Goal: Information Seeking & Learning: Learn about a topic

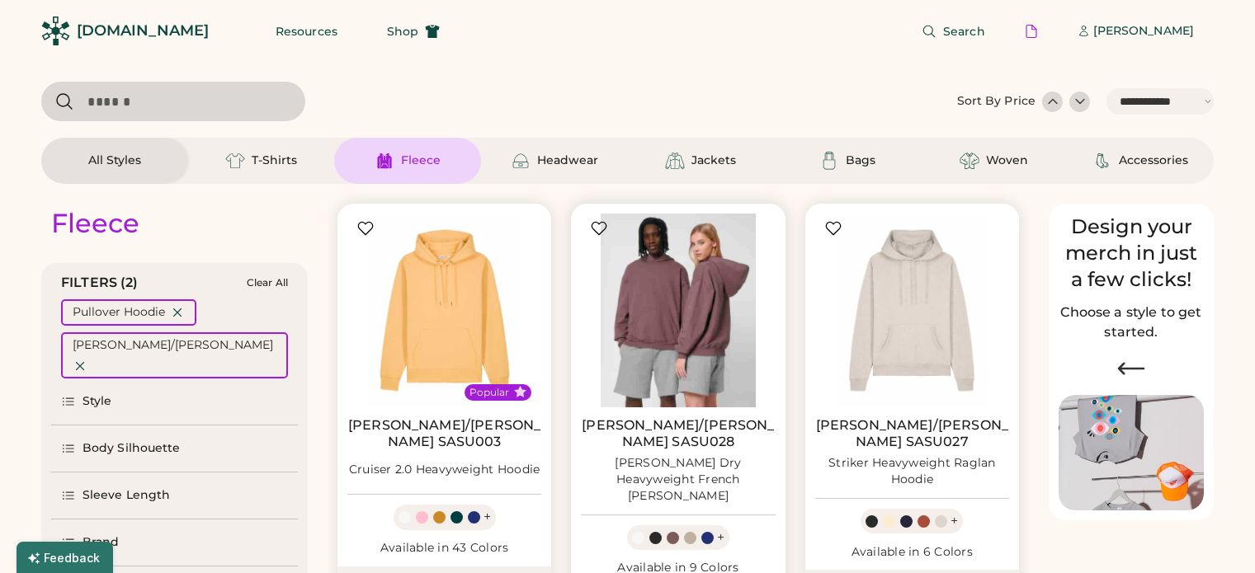
select select "*****"
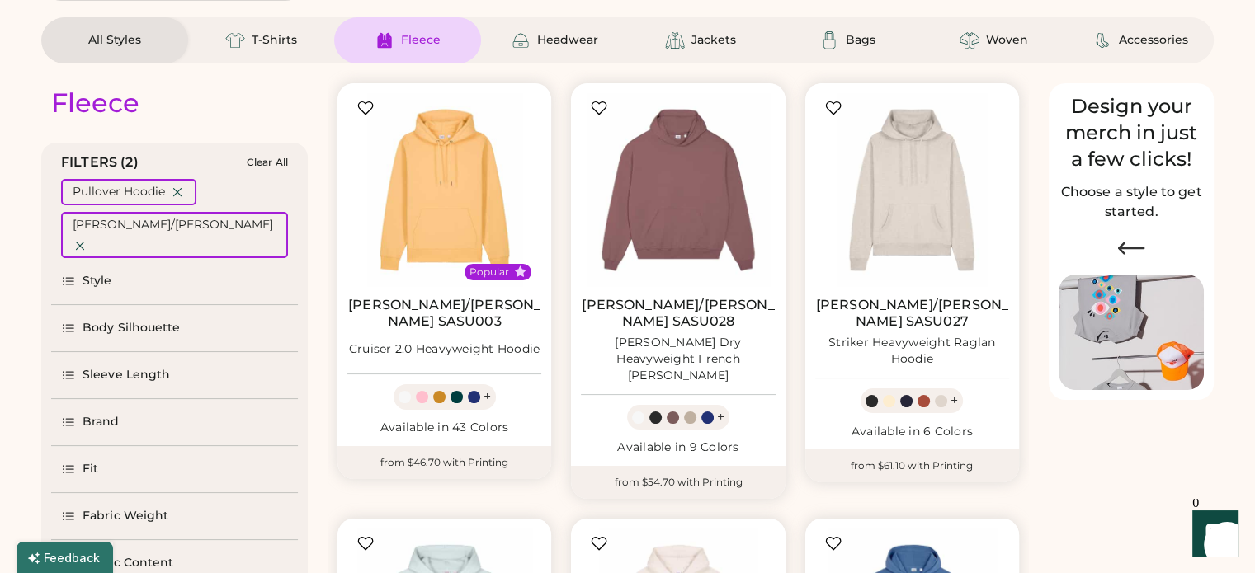
scroll to position [203, 0]
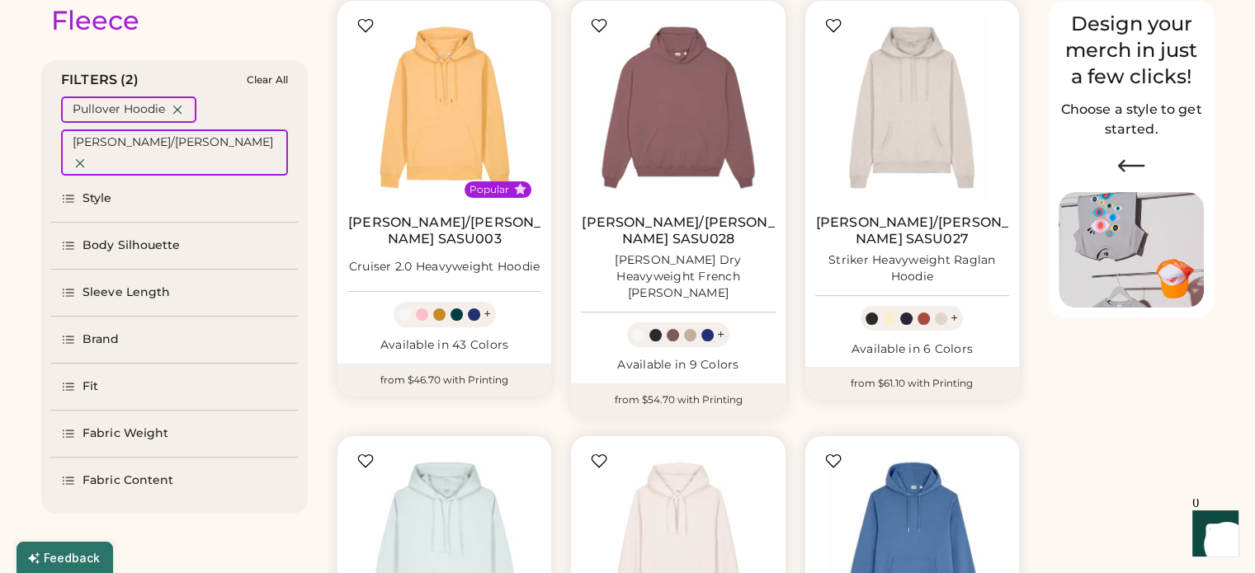
click at [116, 317] on div "Brand" at bounding box center [174, 340] width 247 height 46
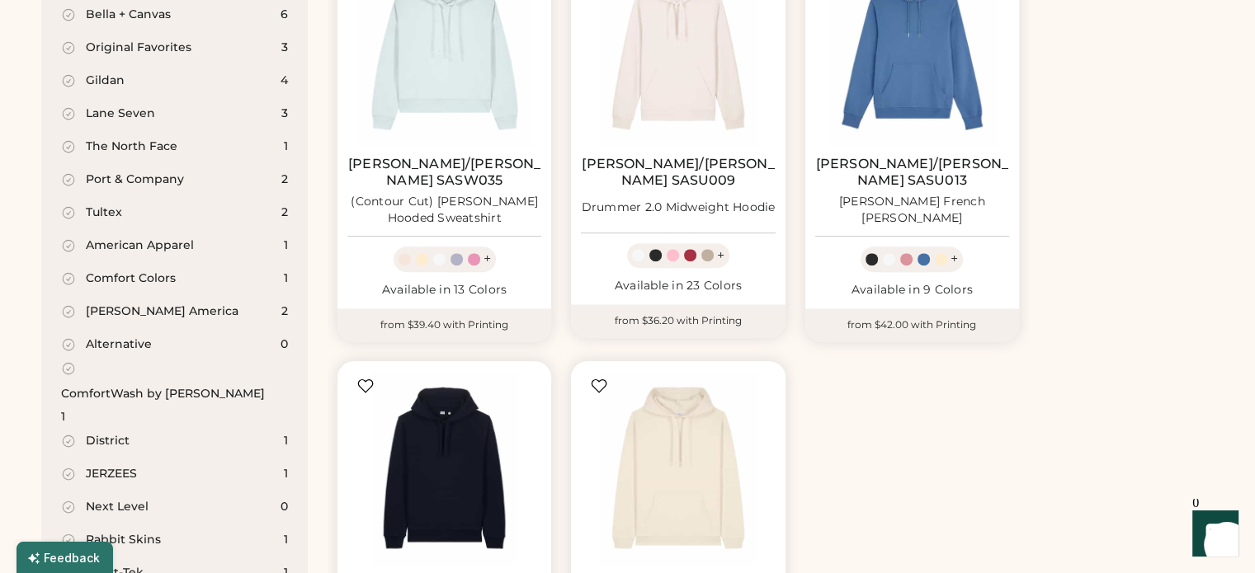
scroll to position [615, 0]
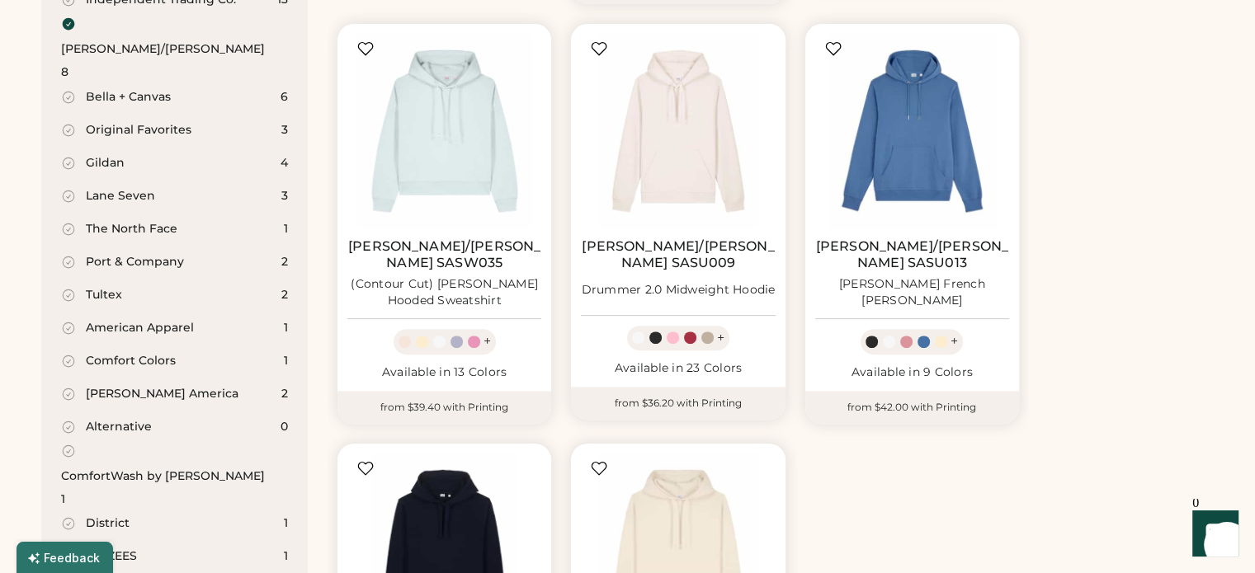
click at [144, 221] on div "The North Face" at bounding box center [132, 229] width 92 height 17
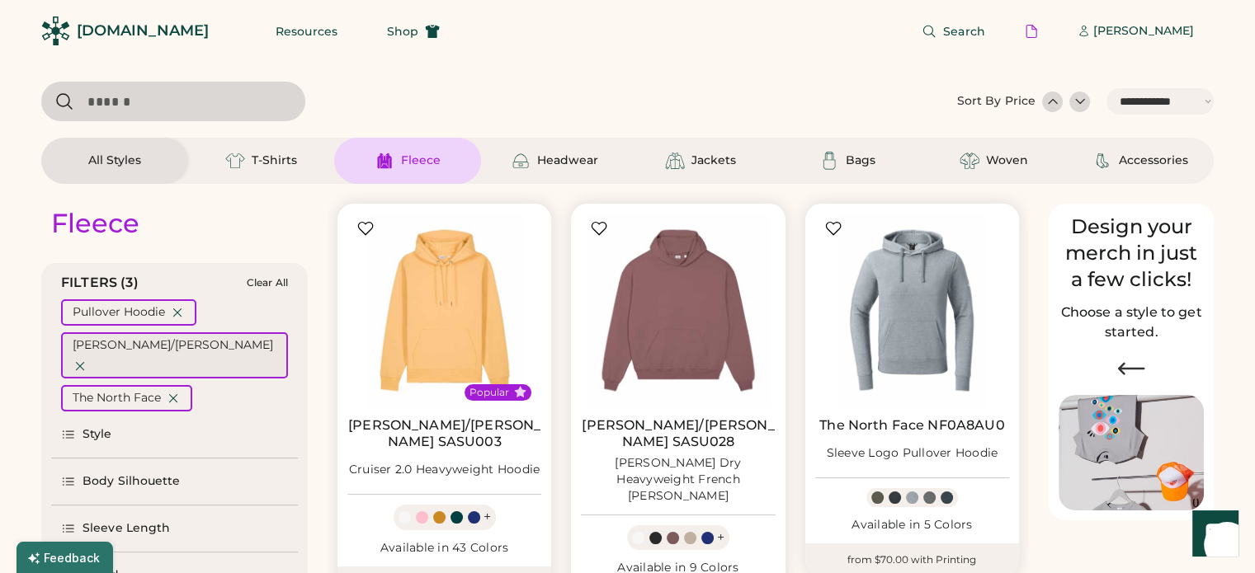
click at [87, 359] on icon at bounding box center [80, 366] width 15 height 15
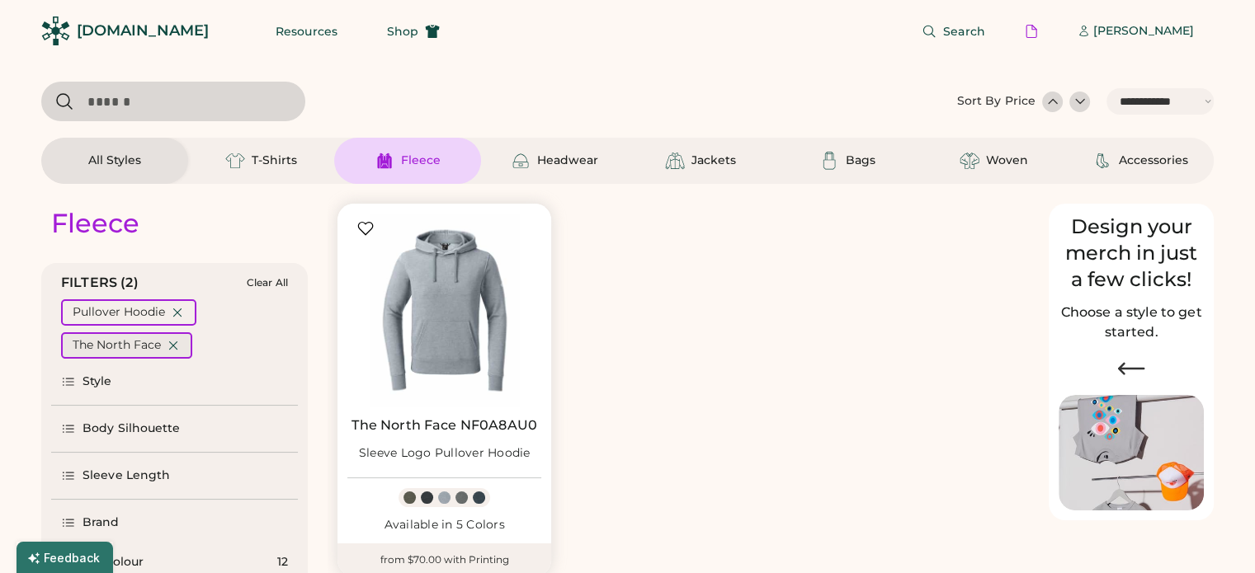
click at [176, 342] on icon at bounding box center [173, 345] width 15 height 15
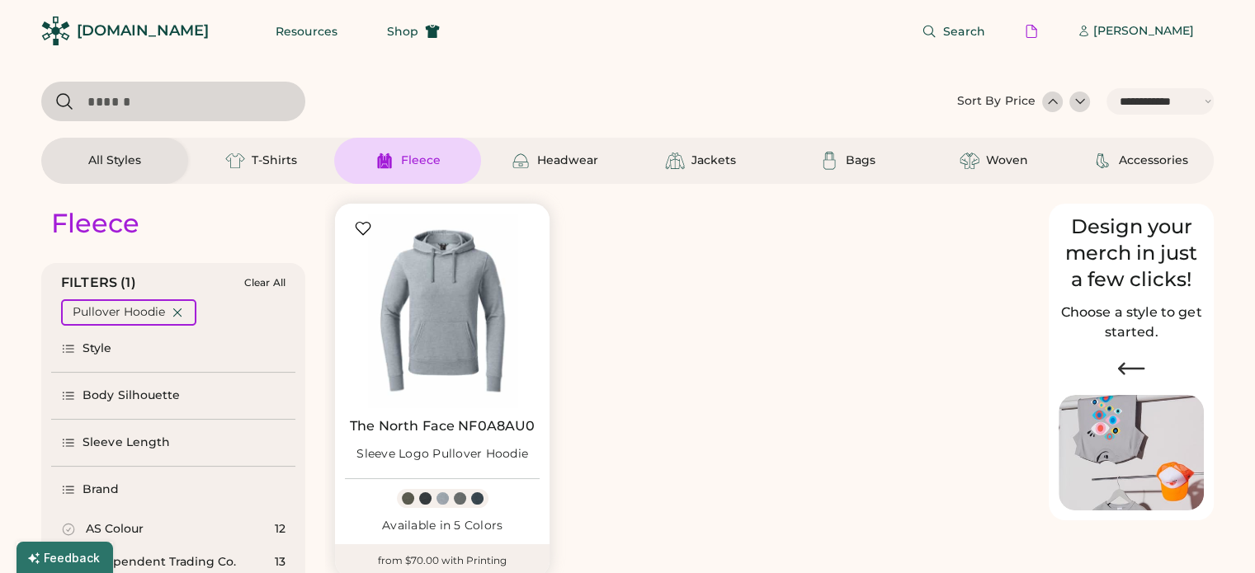
select select "*"
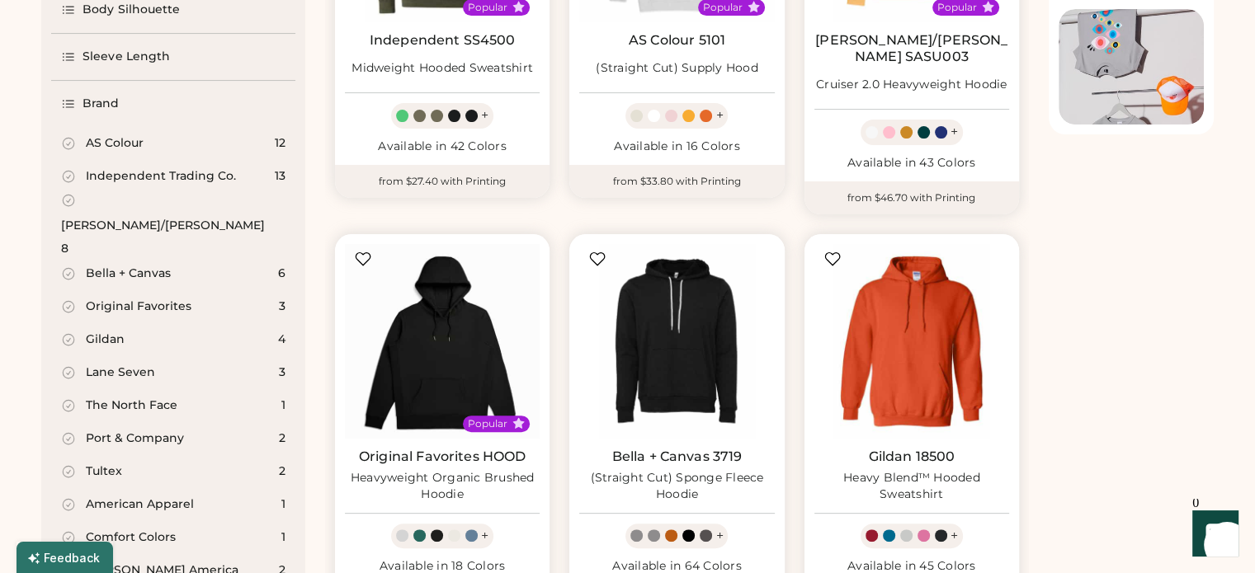
scroll to position [413, 0]
